Goal: Information Seeking & Learning: Learn about a topic

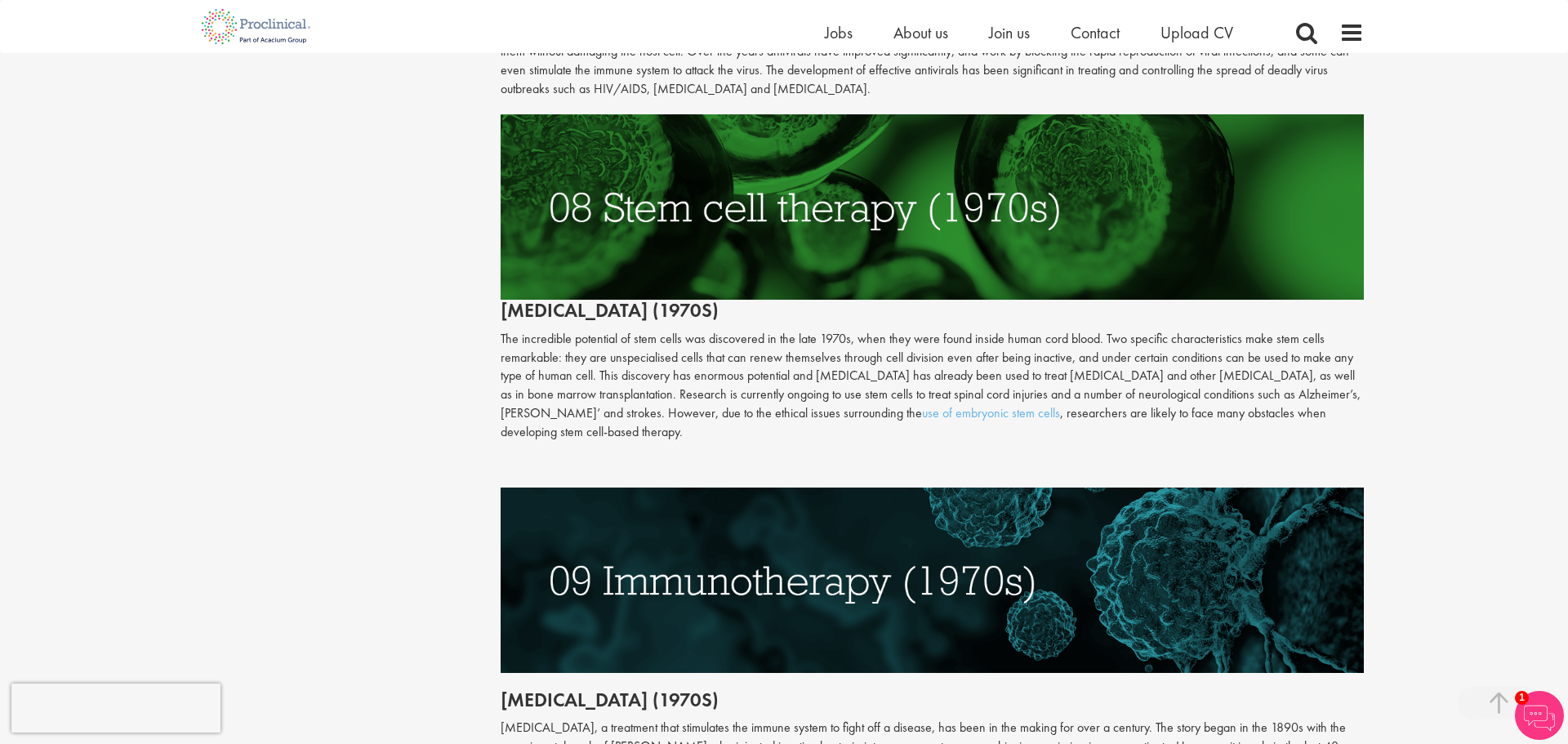
scroll to position [3428, 0]
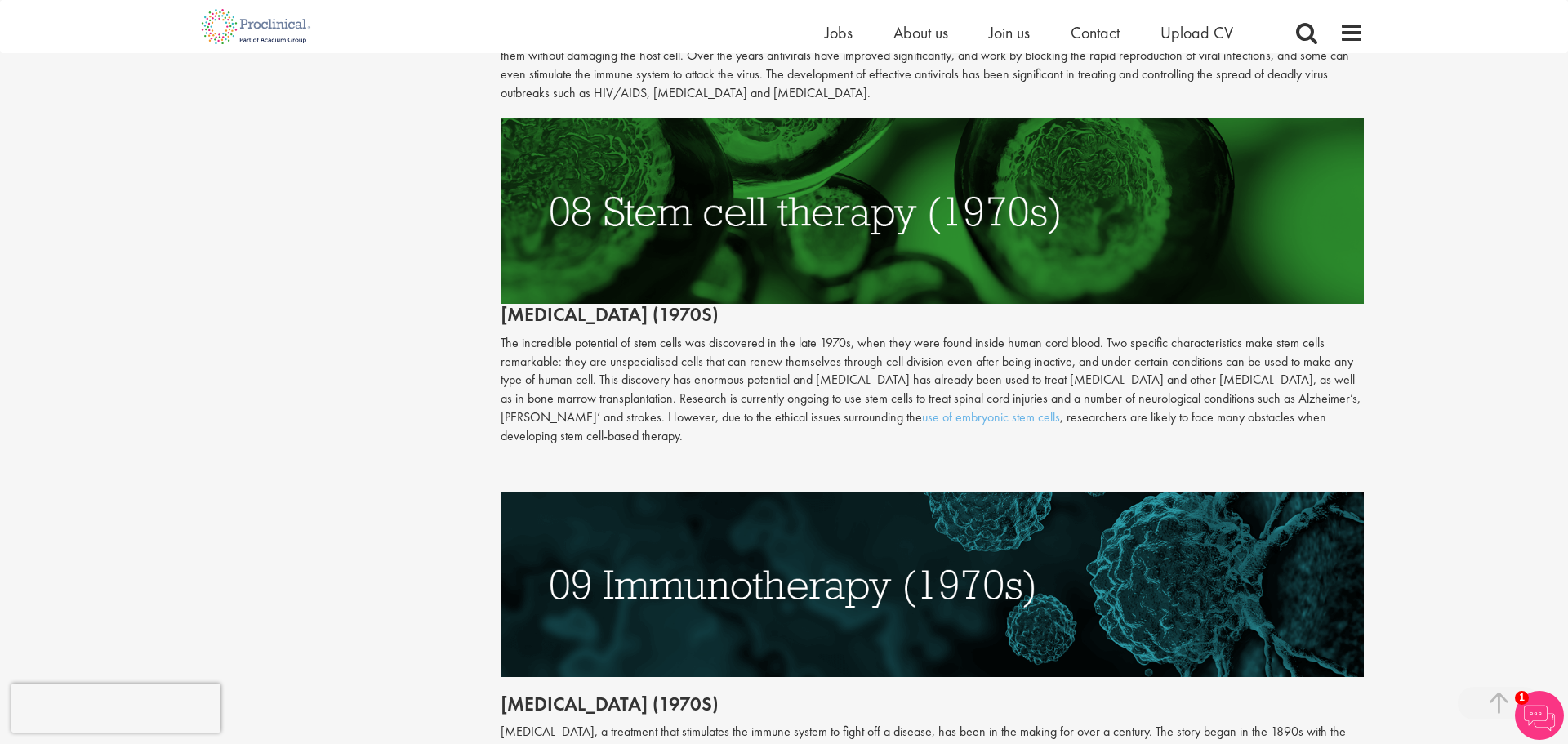
click at [773, 217] on img at bounding box center [932, 211] width 864 height 185
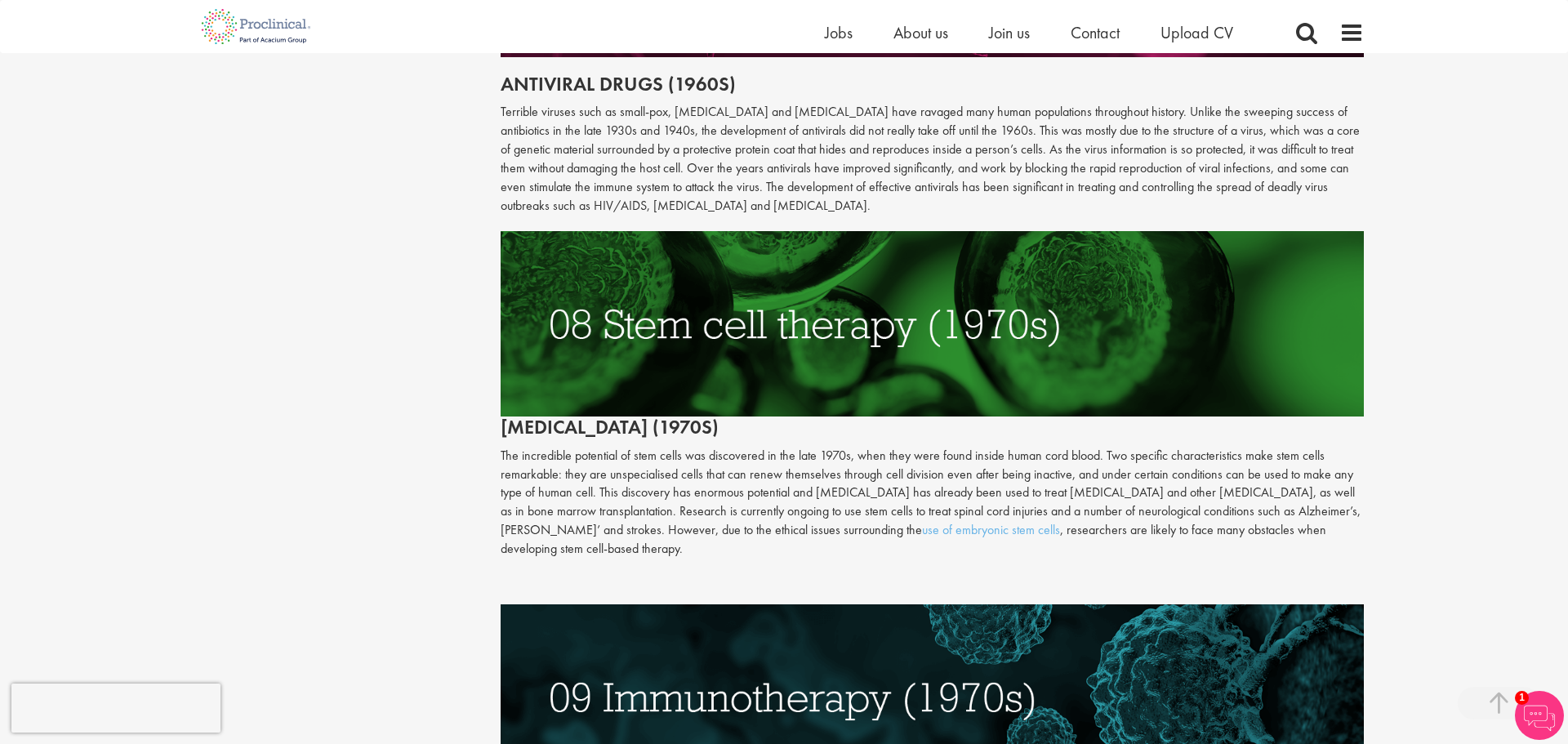
scroll to position [3308, 0]
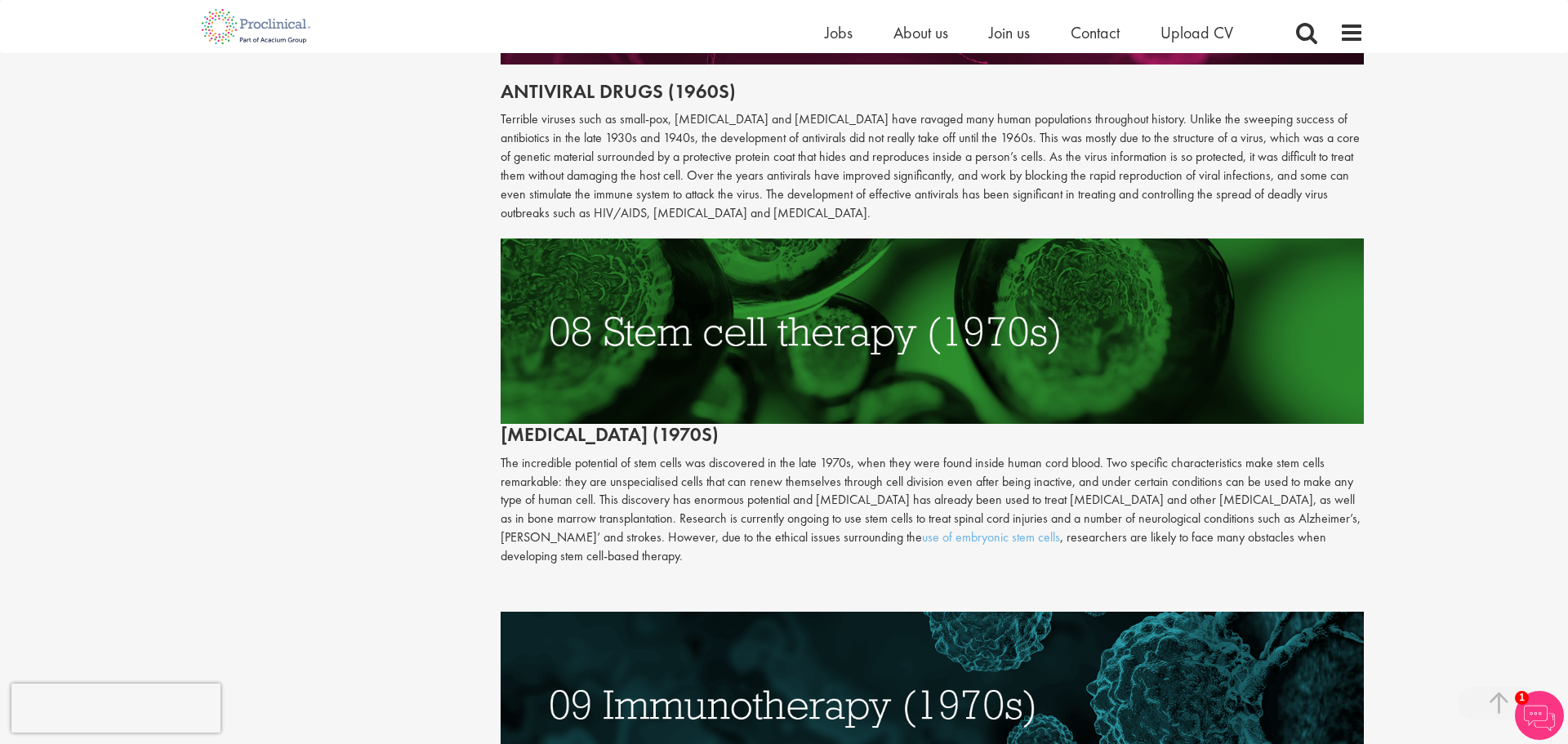
click at [775, 454] on p "The incredible potential of stem cells was discovered in the late 1970s, when t…" at bounding box center [932, 510] width 864 height 112
click at [690, 402] on h2 "[MEDICAL_DATA] (1970s)" at bounding box center [932, 342] width 864 height 206
click at [953, 349] on img at bounding box center [932, 332] width 864 height 185
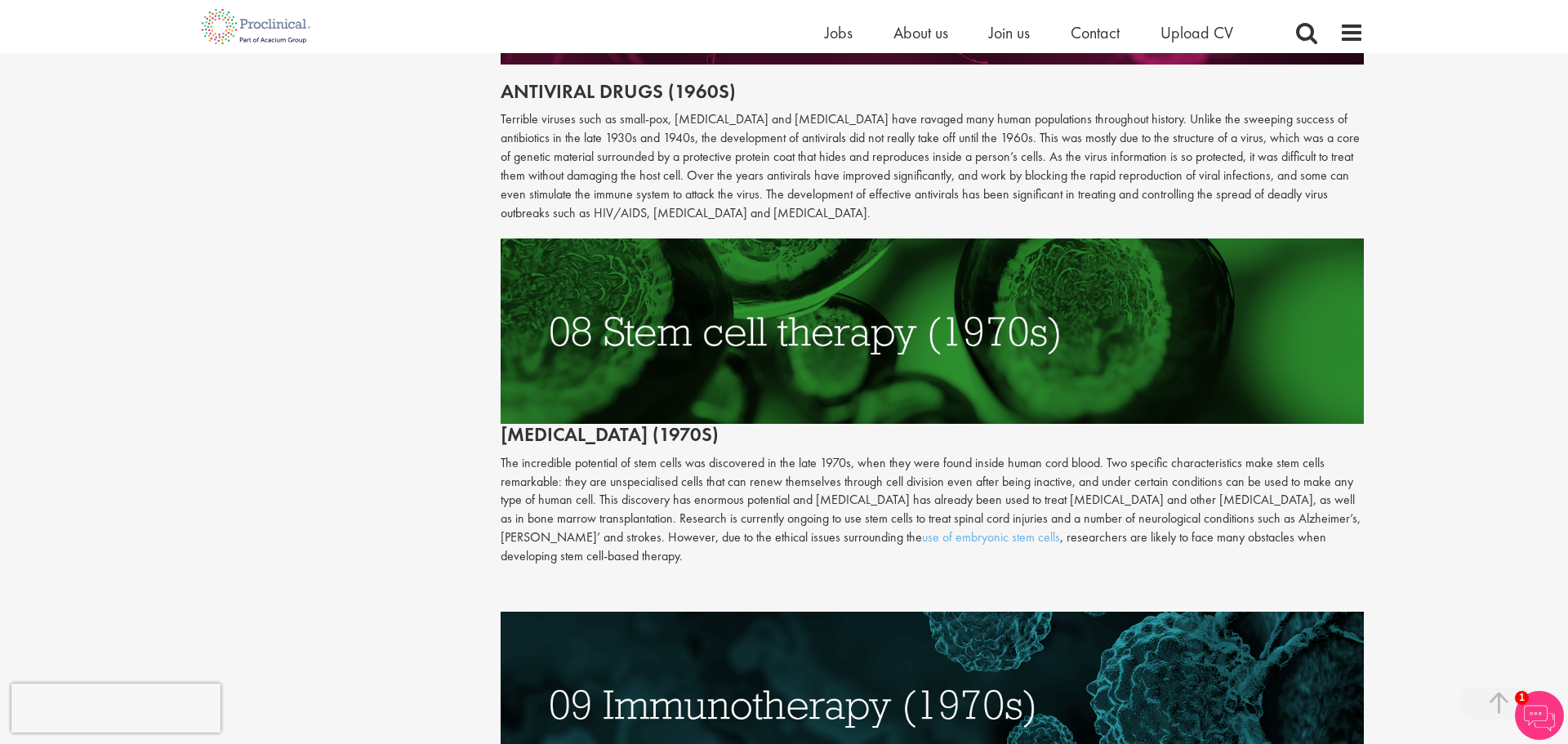
click at [953, 349] on img at bounding box center [932, 332] width 864 height 185
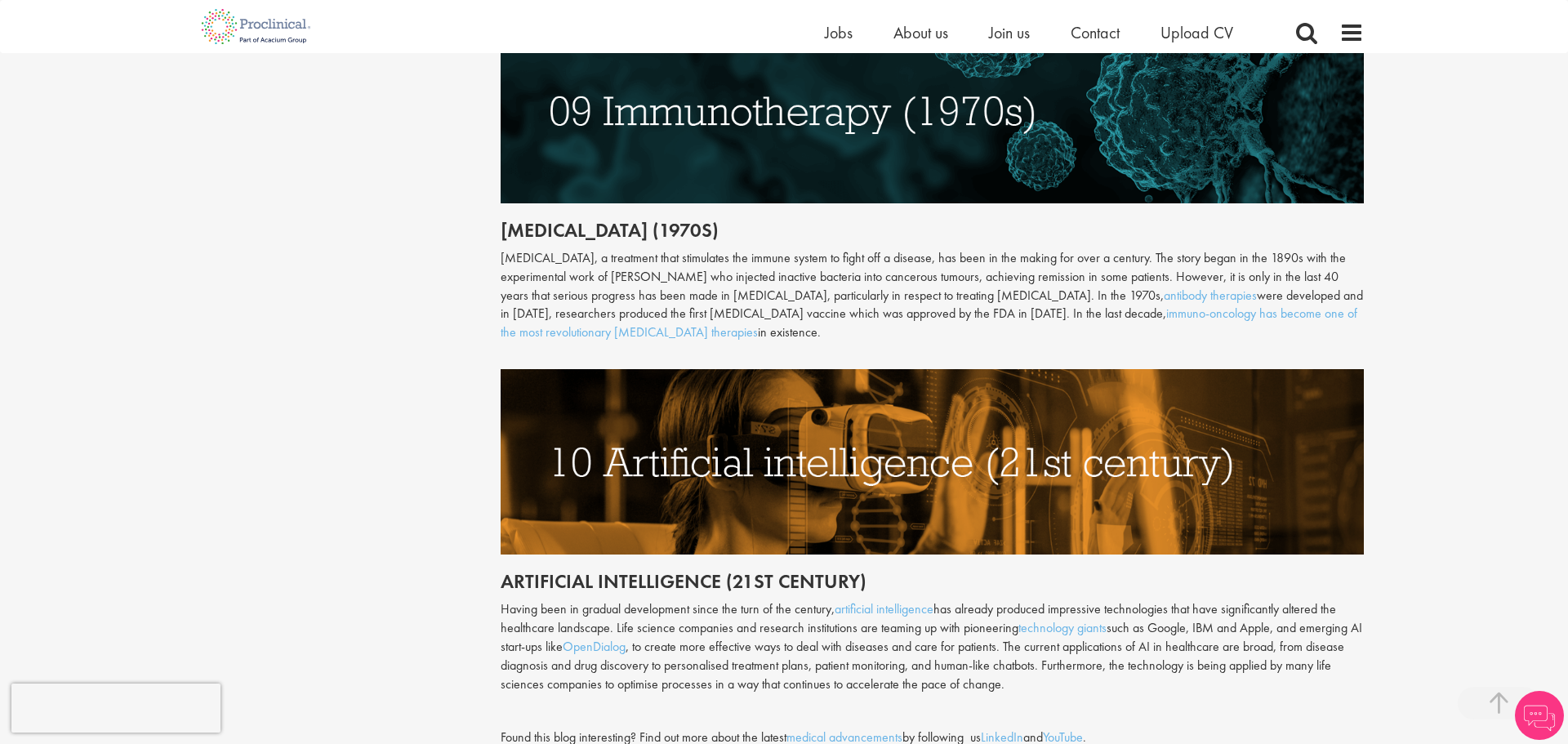
click at [748, 485] on img at bounding box center [932, 462] width 864 height 185
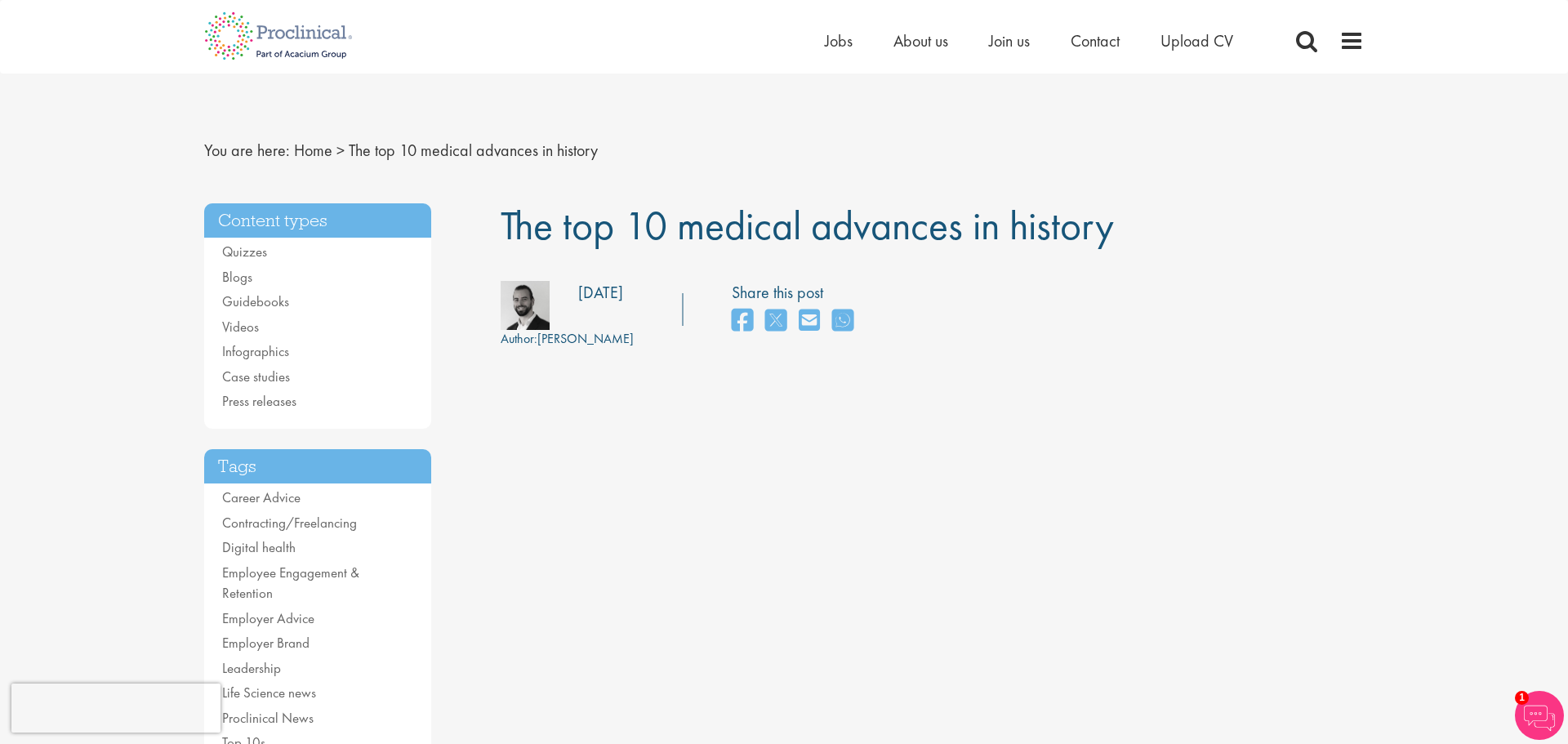
click at [827, 240] on span "The top 10 medical advances in history" at bounding box center [807, 226] width 614 height 52
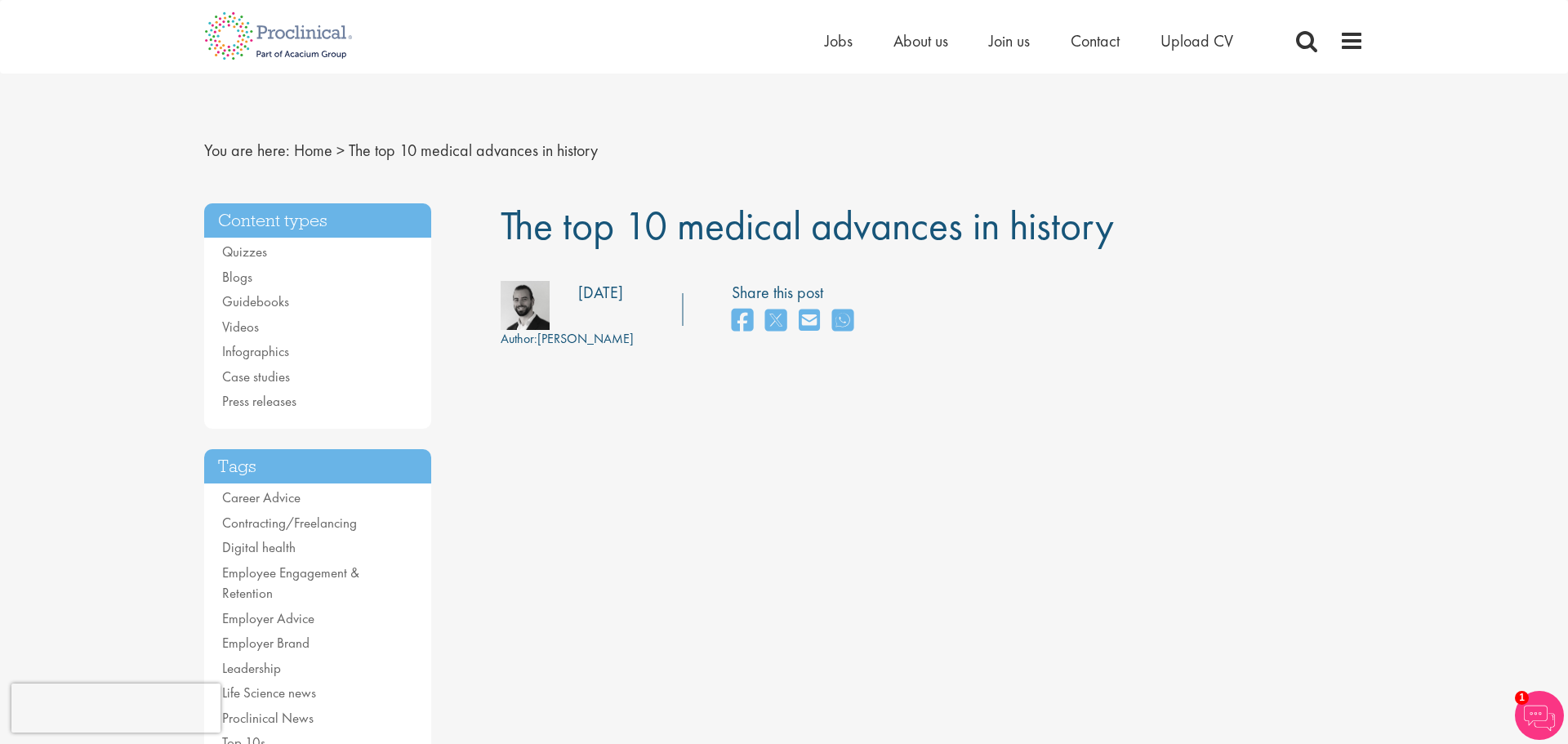
click at [827, 240] on span "The top 10 medical advances in history" at bounding box center [807, 226] width 614 height 52
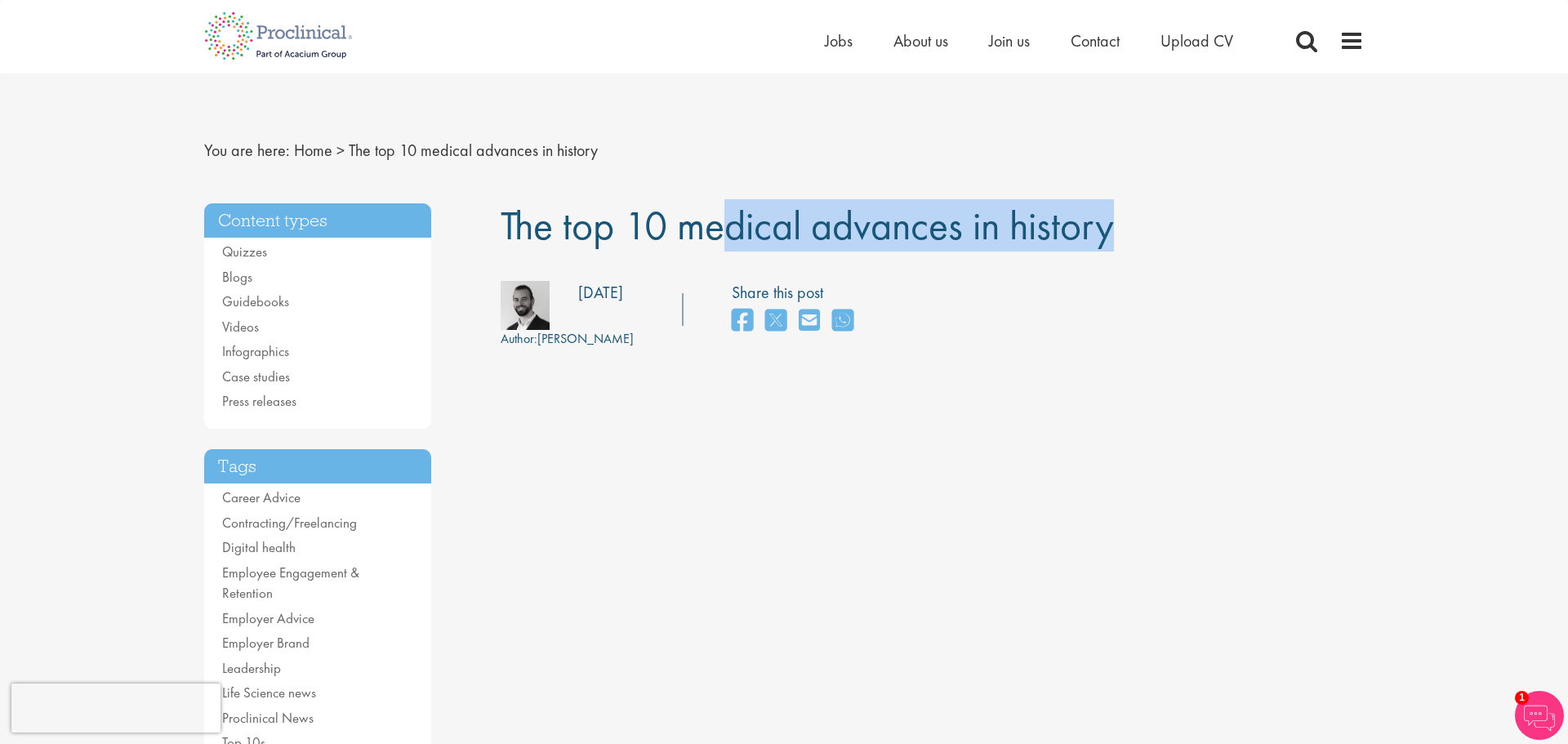
click at [827, 240] on span "The top 10 medical advances in history" at bounding box center [807, 226] width 614 height 52
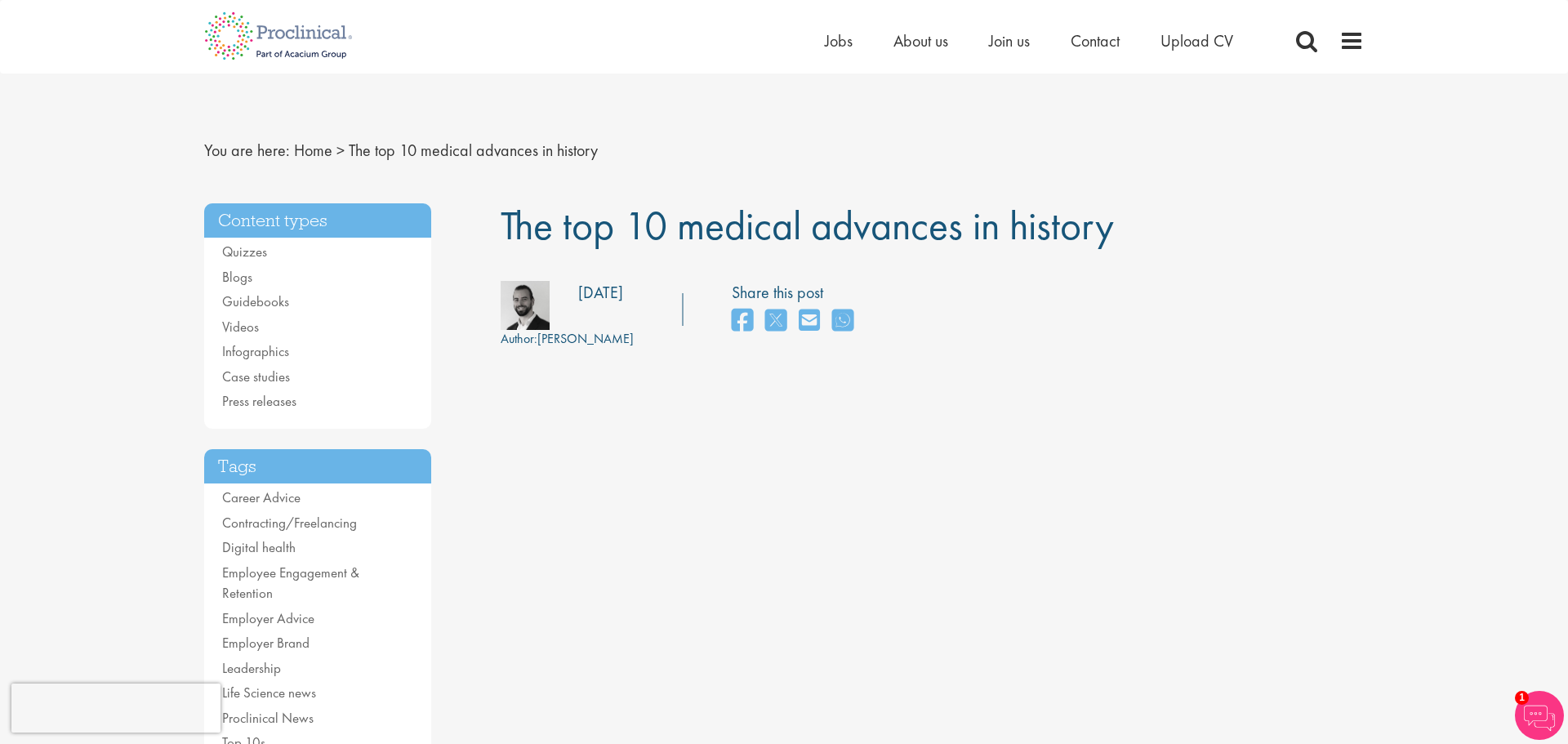
click at [827, 240] on span "The top 10 medical advances in history" at bounding box center [807, 226] width 614 height 52
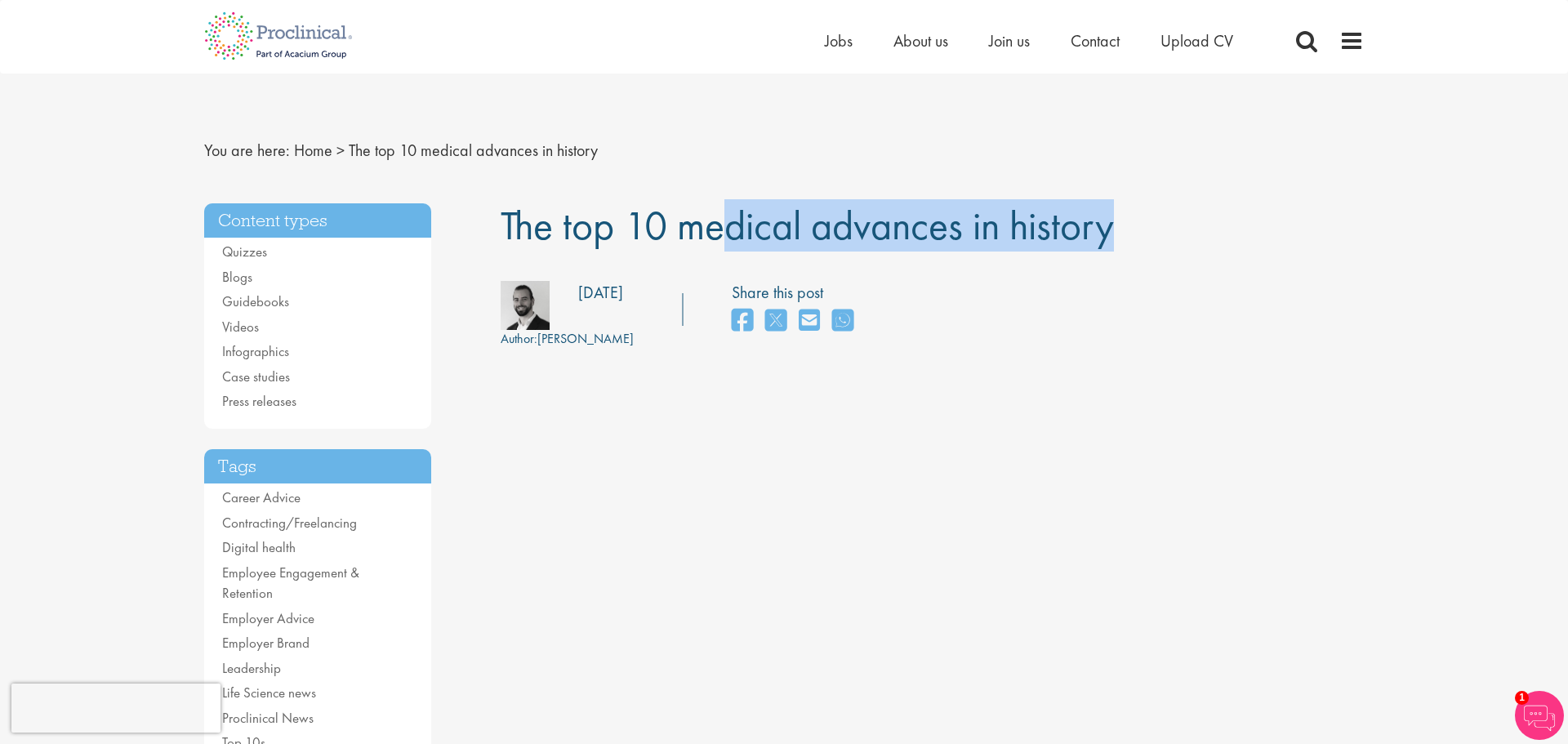
click at [827, 240] on span "The top 10 medical advances in history" at bounding box center [807, 226] width 614 height 52
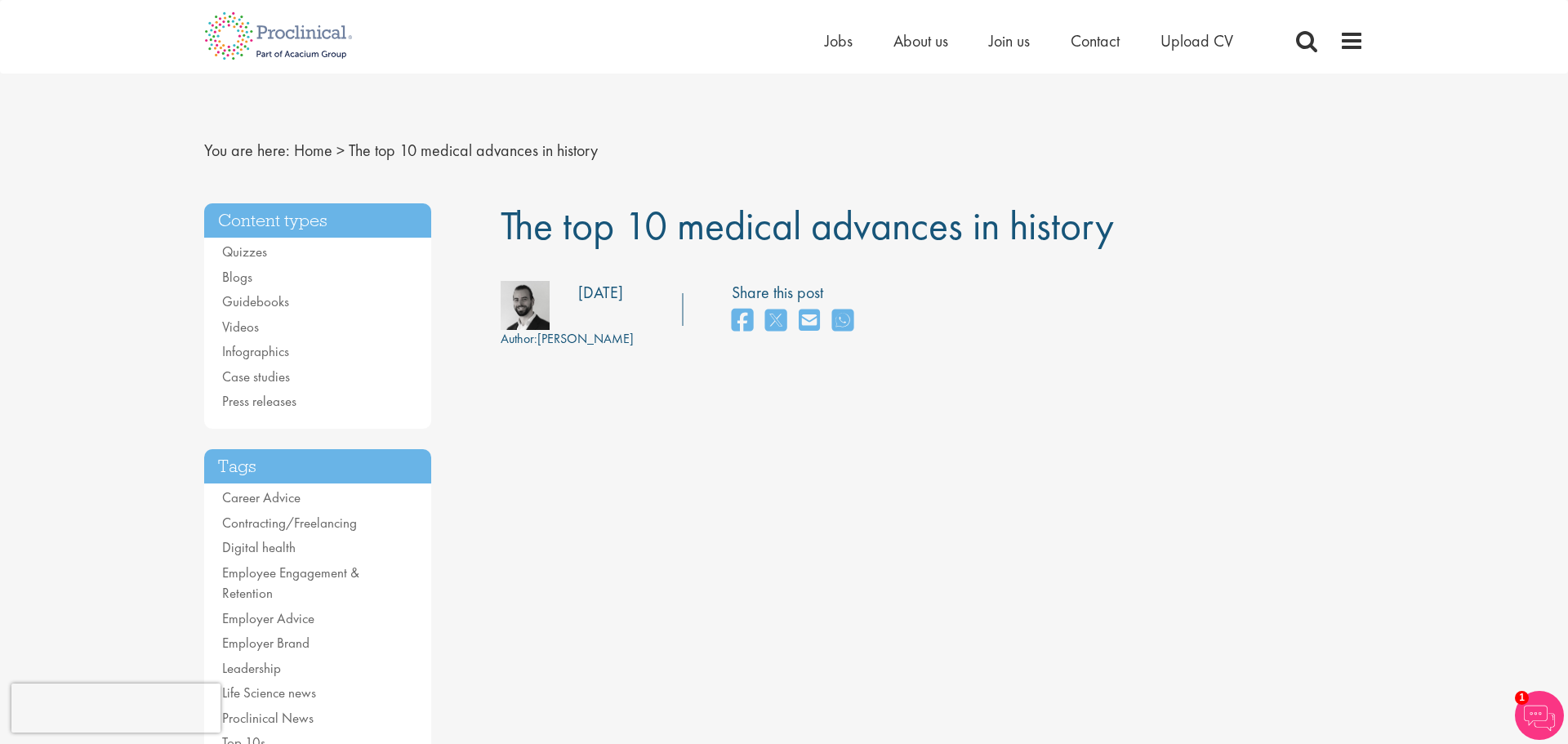
click at [827, 240] on span "The top 10 medical advances in history" at bounding box center [807, 226] width 614 height 52
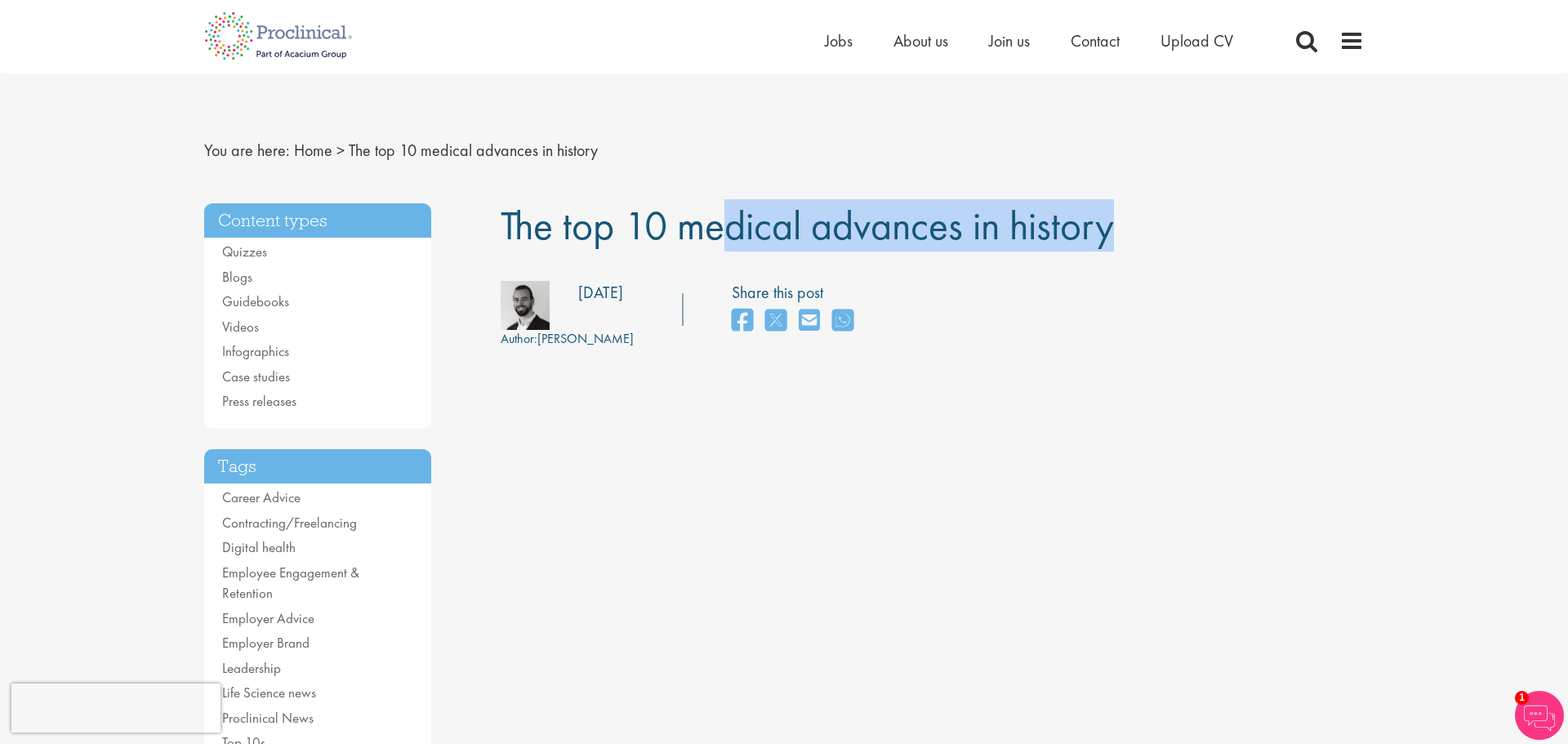
click at [827, 240] on span "The top 10 medical advances in history" at bounding box center [807, 226] width 614 height 52
